Goal: Task Accomplishment & Management: Manage account settings

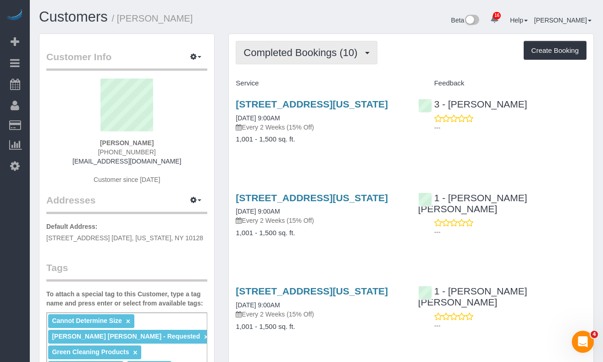
click at [301, 60] on button "Completed Bookings (10)" at bounding box center [306, 52] width 141 height 23
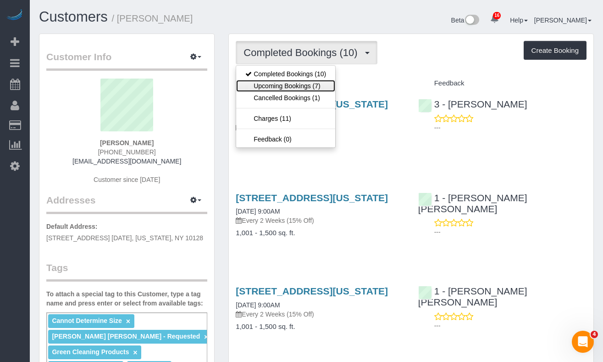
click at [299, 81] on link "Upcoming Bookings (7)" at bounding box center [285, 86] width 99 height 12
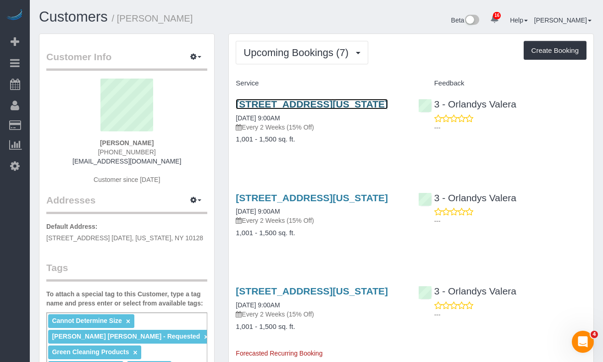
click at [263, 109] on link "55 East 87th Street, 4bc, New York, NY 10128" at bounding box center [312, 104] width 152 height 11
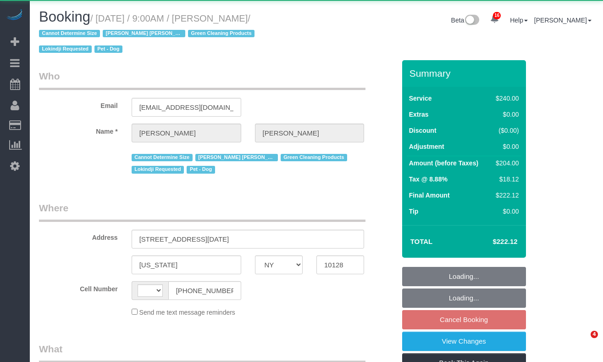
select select "NY"
select select "string:[GEOGRAPHIC_DATA]"
select select "object:1029"
select select "string:stripe-pm_1RHEiV4VGloSiKo7LfsKSaxC"
select select "180"
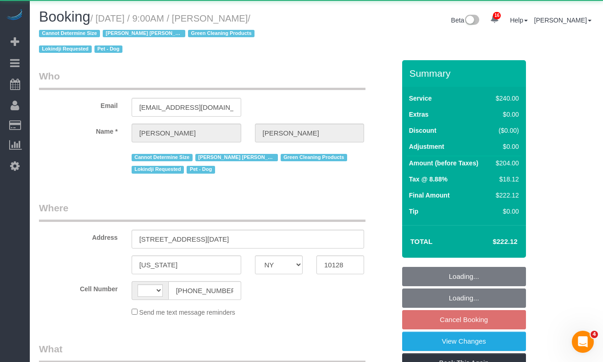
select select "number:89"
select select "number:90"
select select "number:13"
select select "number:5"
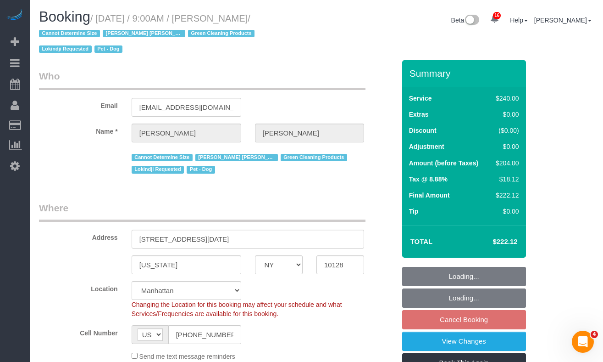
select select "object:1037"
select select "spot2"
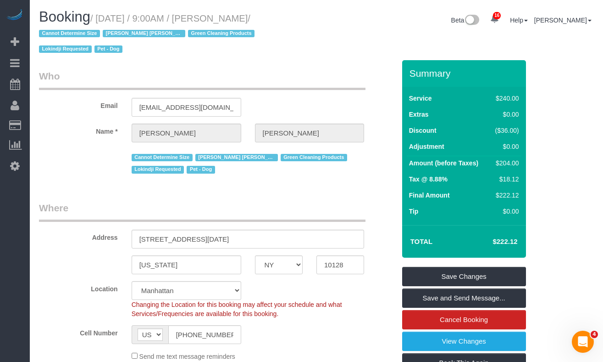
click at [108, 17] on small "/ [DATE] / 9:00AM / [PERSON_NAME] / Cannot Determine Size [PERSON_NAME] [PERSON…" at bounding box center [148, 33] width 218 height 41
drag, startPoint x: 105, startPoint y: 18, endPoint x: 72, endPoint y: 34, distance: 36.9
click at [72, 34] on small "/ [DATE] / 9:00AM / [PERSON_NAME] / Cannot Determine Size [PERSON_NAME] [PERSON…" at bounding box center [148, 33] width 218 height 41
copy small "[DATE] / 9:00AM / [PERSON_NAME]"
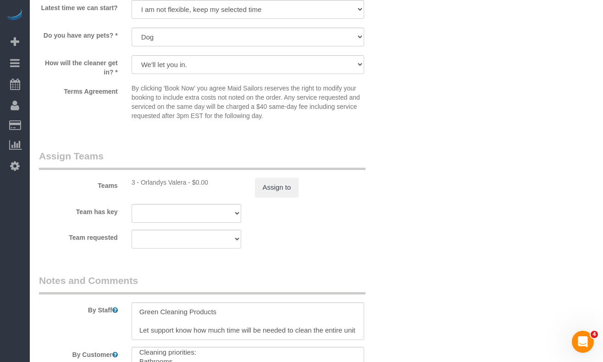
scroll to position [953, 0]
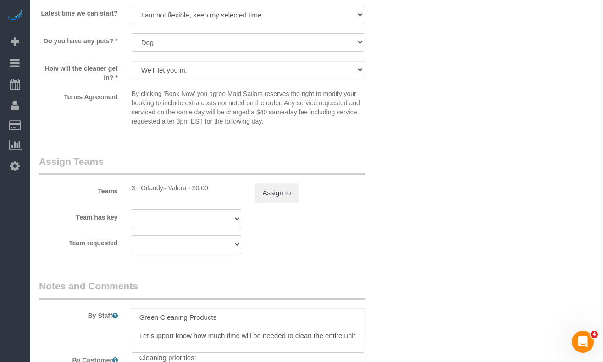
drag, startPoint x: 187, startPoint y: 189, endPoint x: 143, endPoint y: 188, distance: 44.1
click at [143, 188] on div "3 - Orlandys Valera - $0.00" at bounding box center [187, 187] width 110 height 9
copy div "Orlandys Valera"
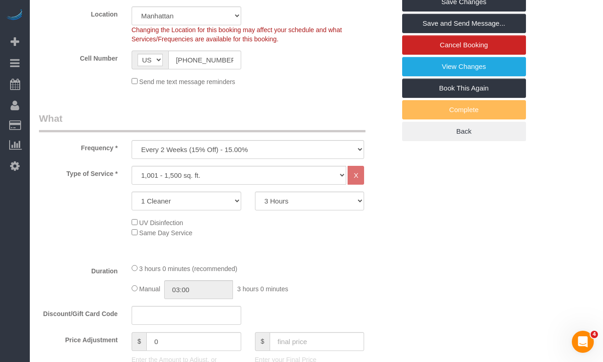
scroll to position [0, 0]
